Goal: Information Seeking & Learning: Learn about a topic

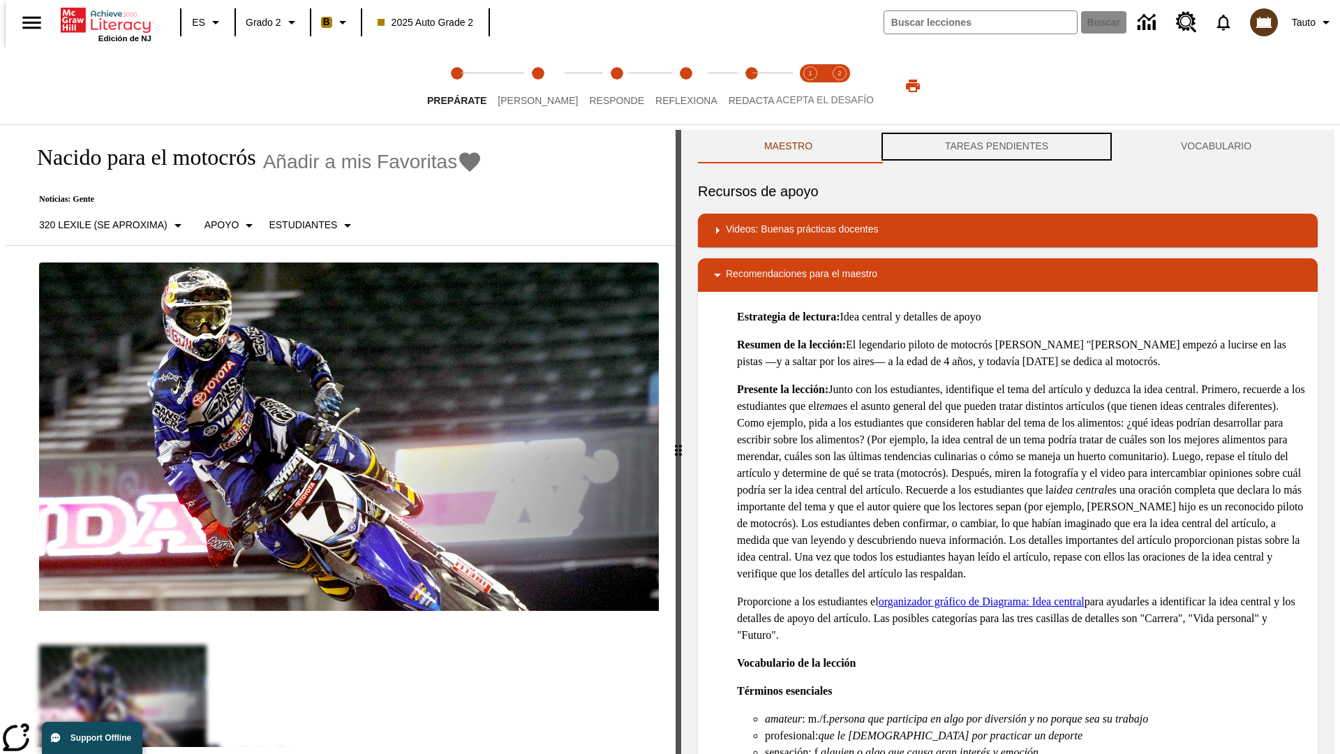
click at [996, 147] on button "TAREAS PENDIENTES" at bounding box center [997, 146] width 236 height 33
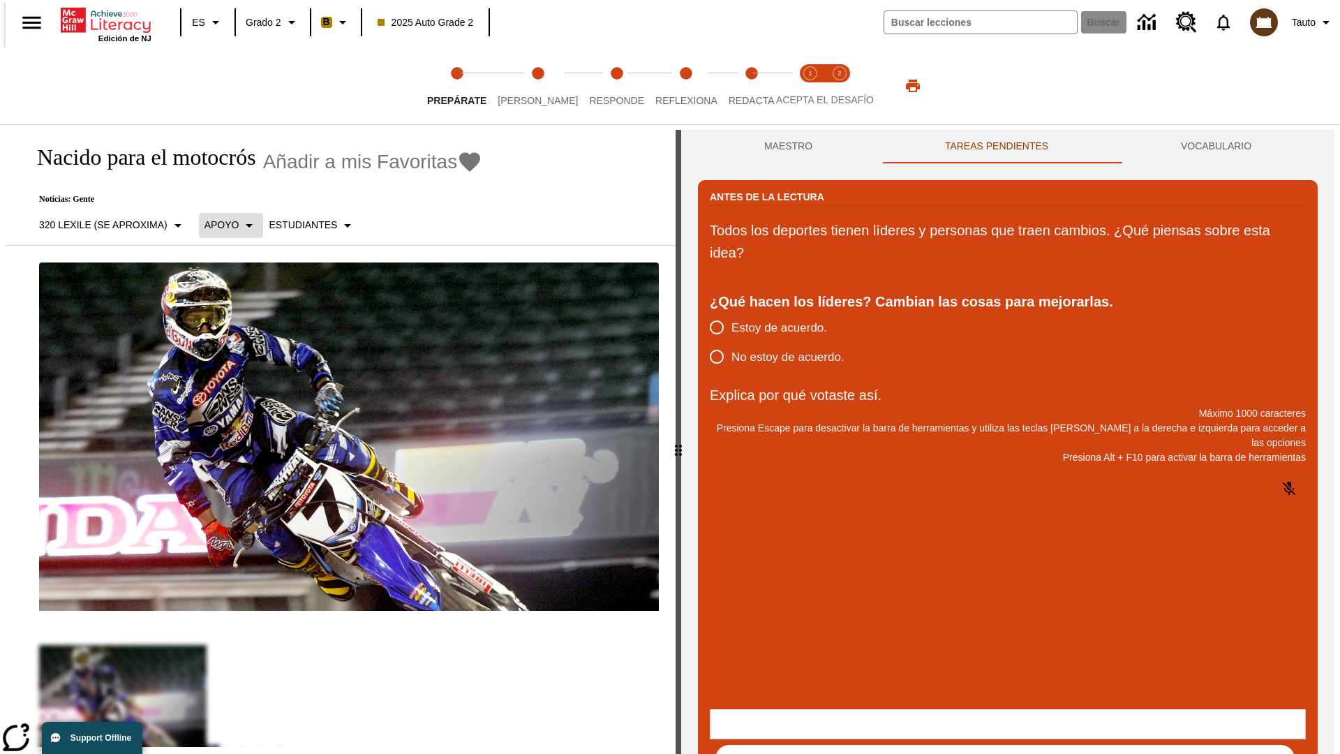
click at [223, 225] on p "Apoyo" at bounding box center [221, 225] width 35 height 15
click at [245, 306] on p "Apoyo" at bounding box center [245, 306] width 82 height 15
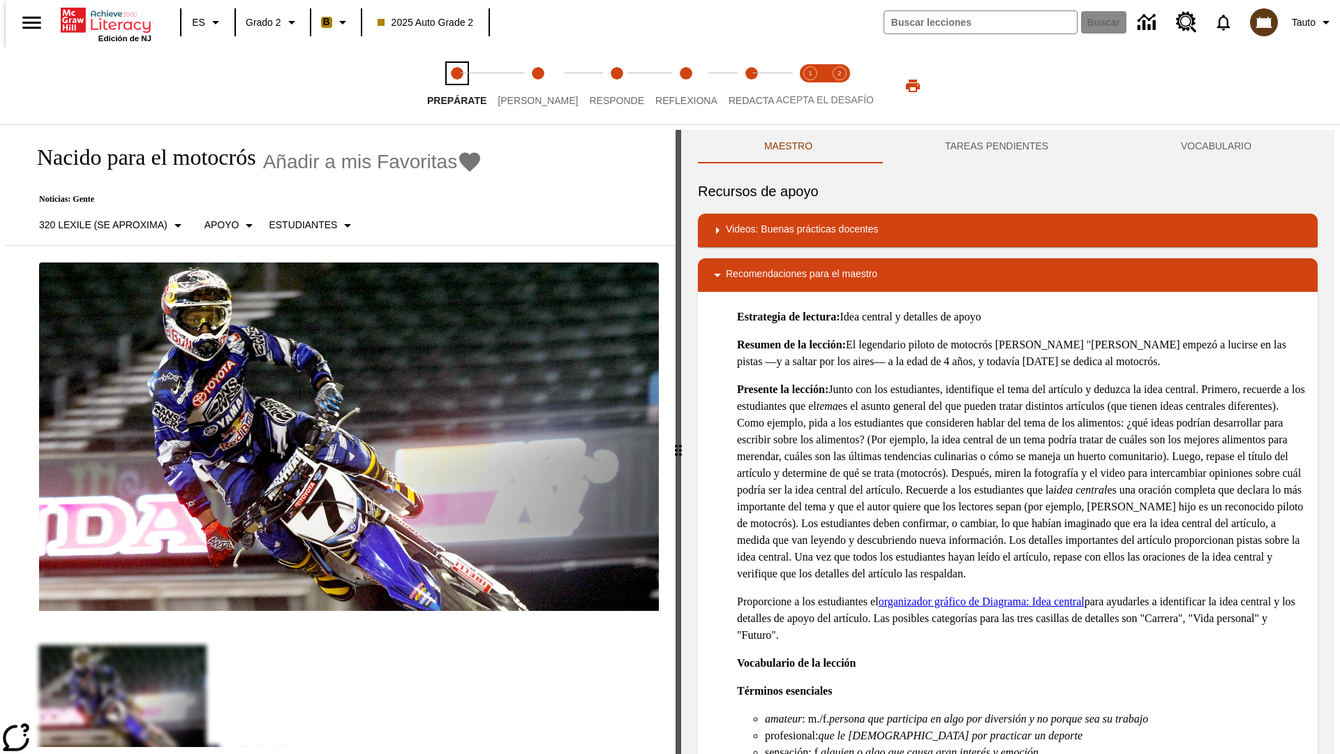
click at [456, 86] on span "Prepárate" at bounding box center [456, 94] width 59 height 25
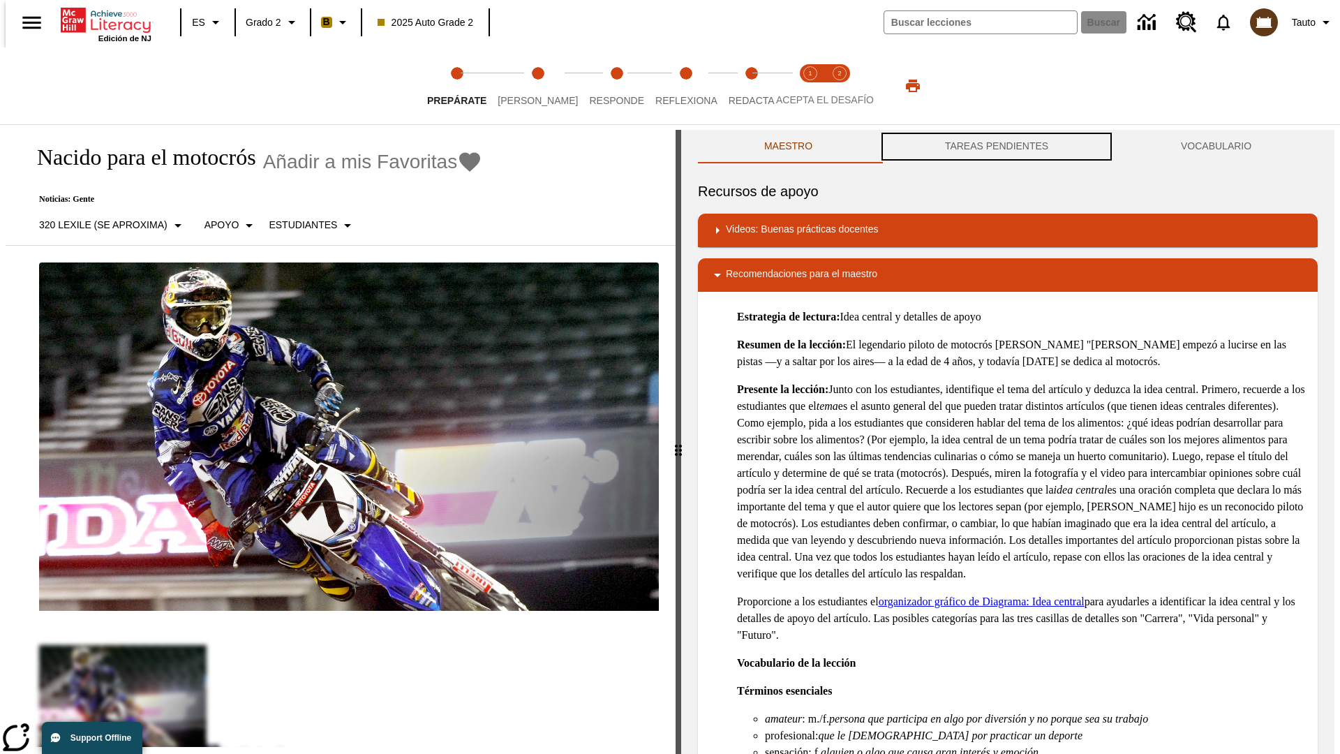
click at [996, 147] on button "TAREAS PENDIENTES" at bounding box center [997, 146] width 236 height 33
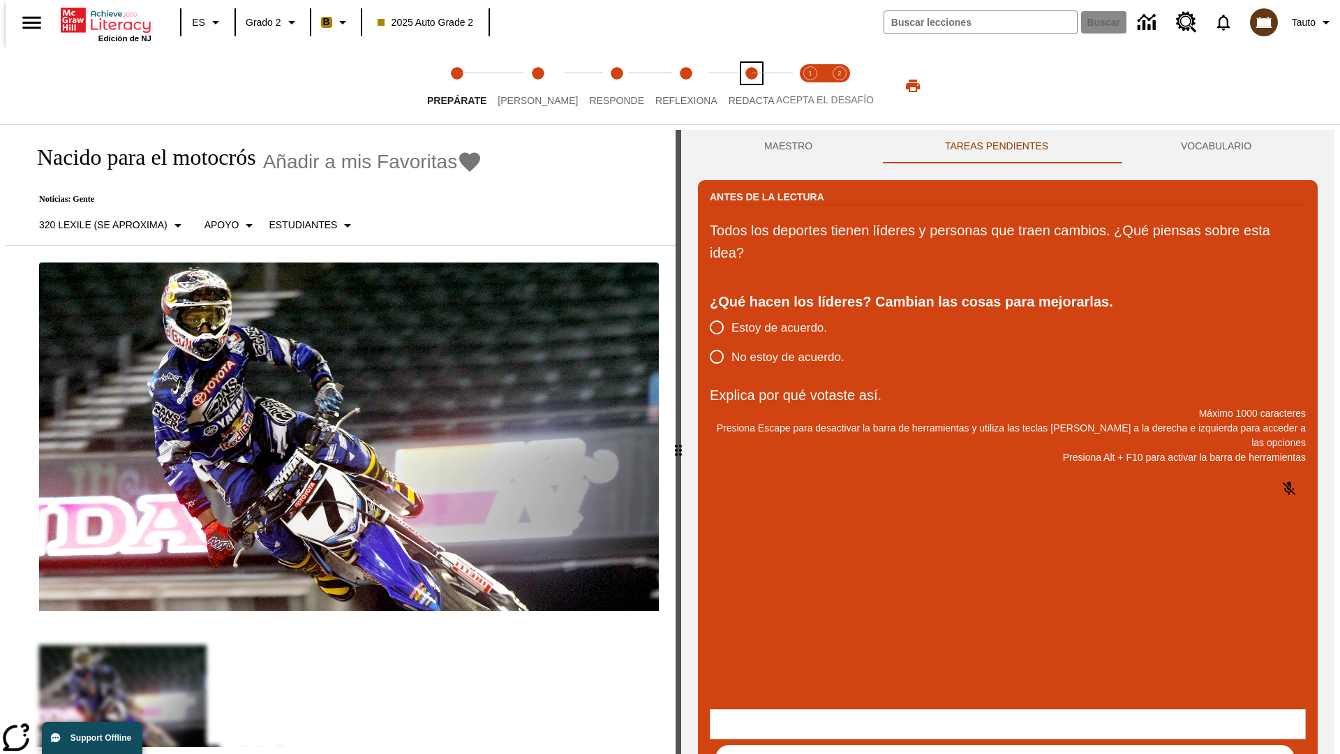
click at [736, 86] on span "Redacta" at bounding box center [751, 94] width 46 height 25
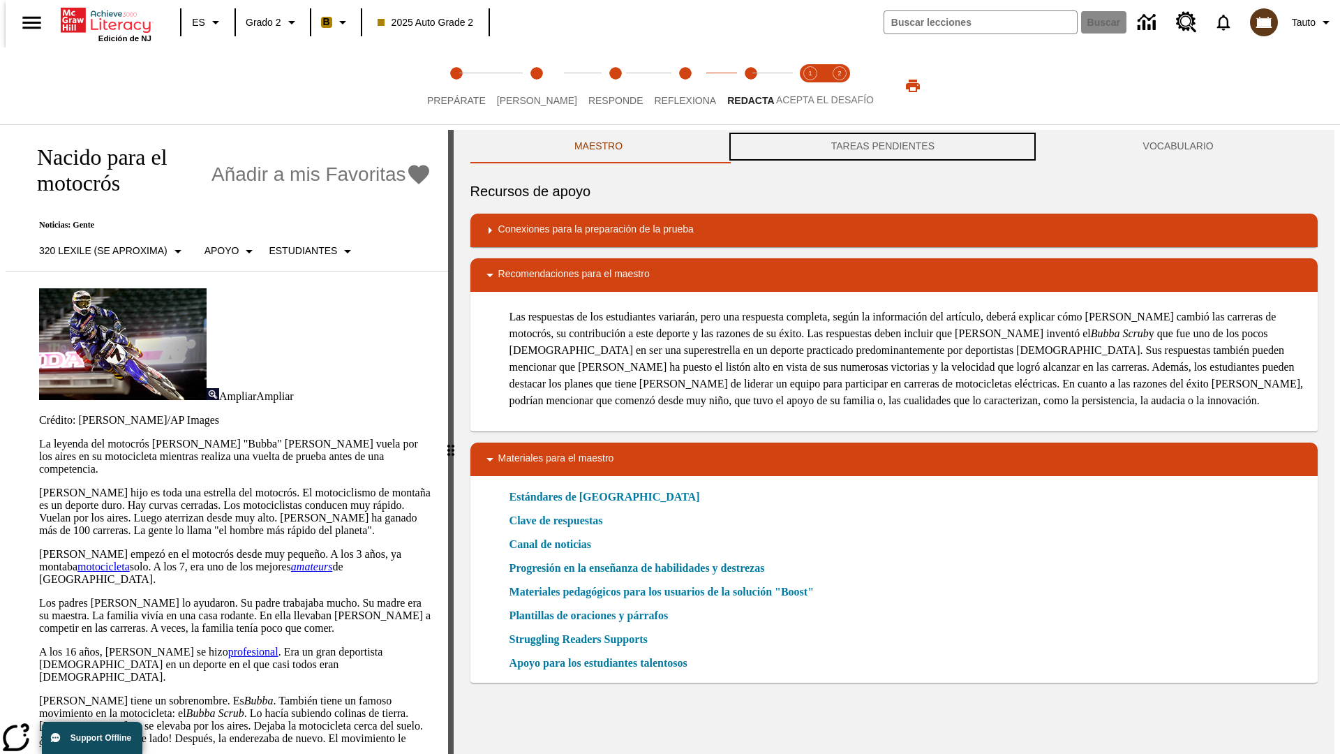
scroll to position [1, 0]
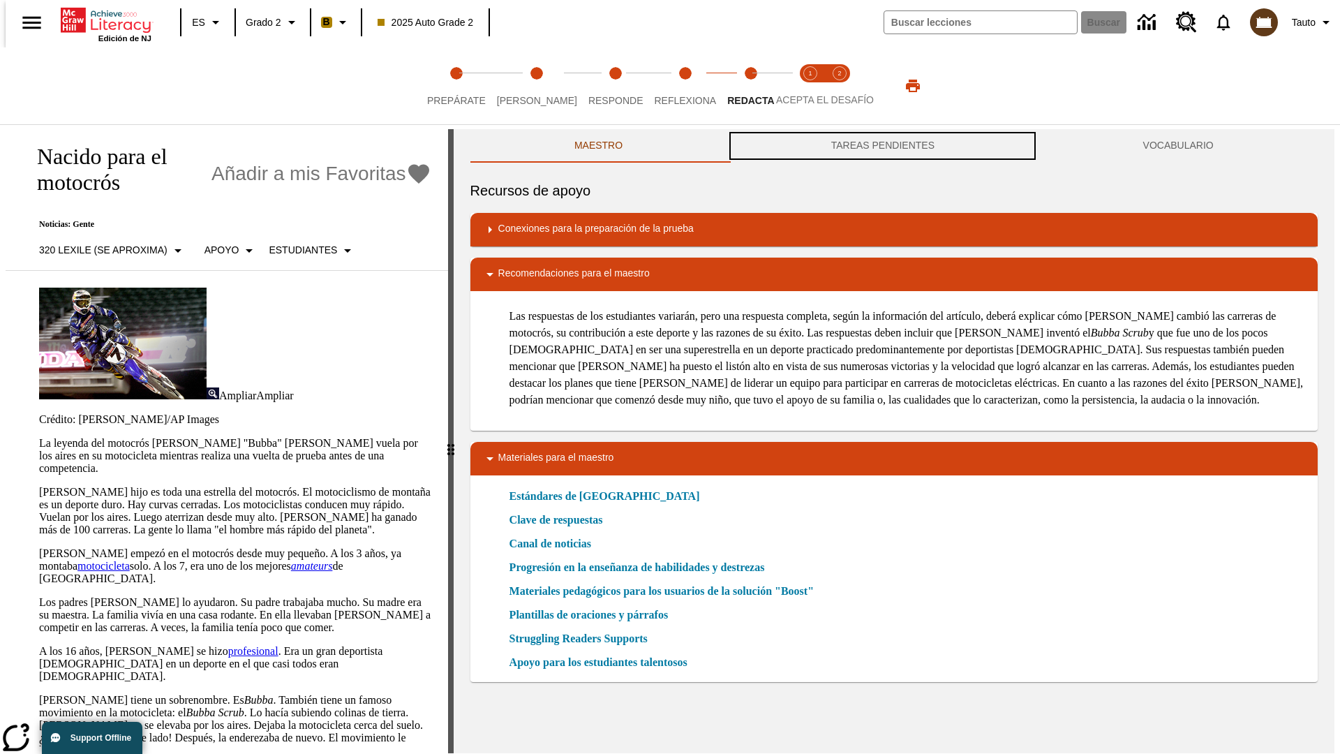
click at [883, 147] on button "TAREAS PENDIENTES" at bounding box center [882, 145] width 312 height 33
